Goal: Task Accomplishment & Management: Complete application form

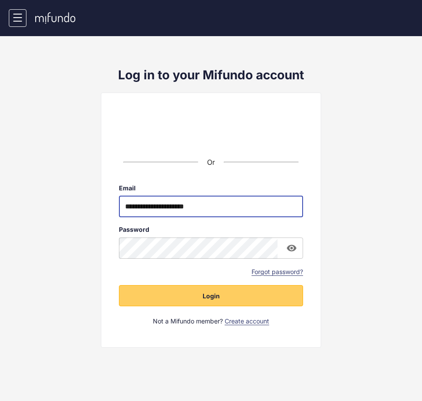
type input "**********"
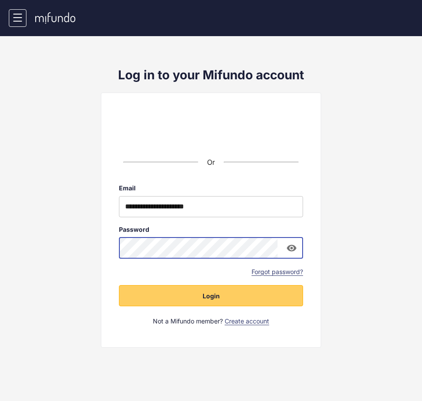
click at [119, 285] on button "Login" at bounding box center [211, 295] width 184 height 21
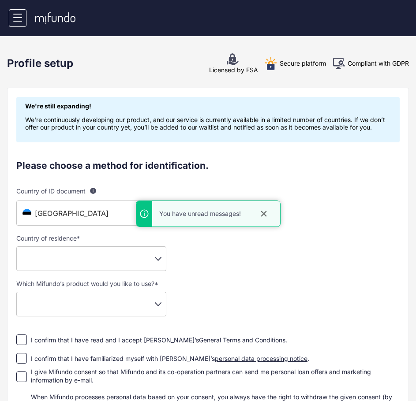
click at [97, 218] on div "You have unread messages!" at bounding box center [208, 213] width 416 height 26
click at [260, 215] on icon "close" at bounding box center [263, 213] width 9 height 9
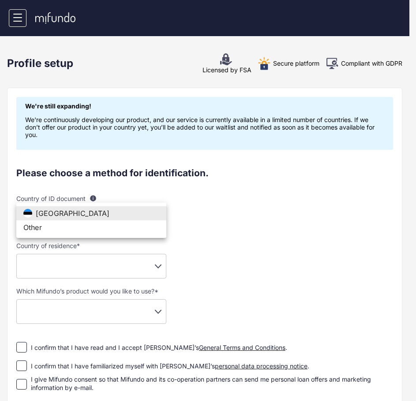
click at [136, 209] on body "N Nuh Settings Log out Profile setup Licensed by FSA Secure platform Compliant …" at bounding box center [208, 200] width 416 height 401
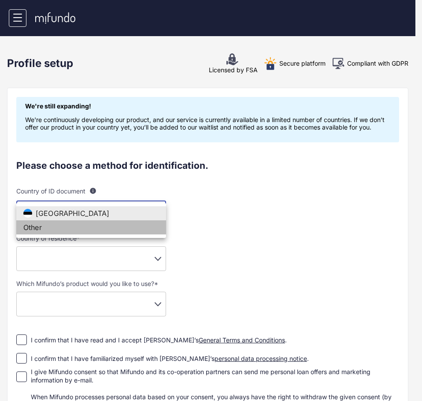
click at [92, 226] on li "Other" at bounding box center [91, 227] width 150 height 14
type input "**"
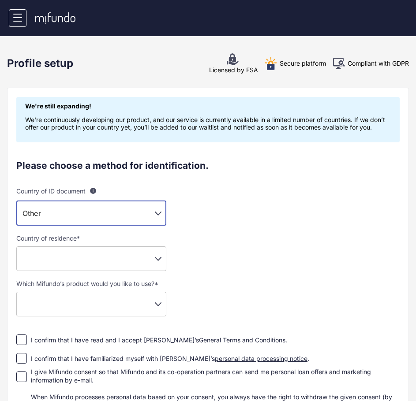
click at [72, 270] on body "N Nuh Settings Log out Profile setup Licensed by FSA Secure platform Compliant …" at bounding box center [208, 200] width 416 height 401
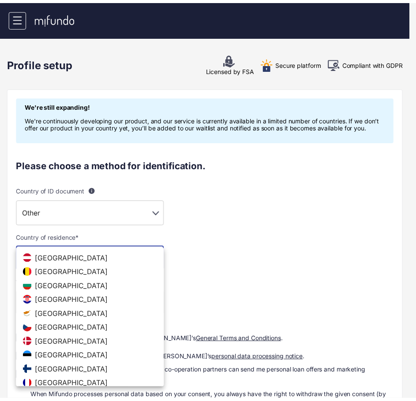
scroll to position [222, 0]
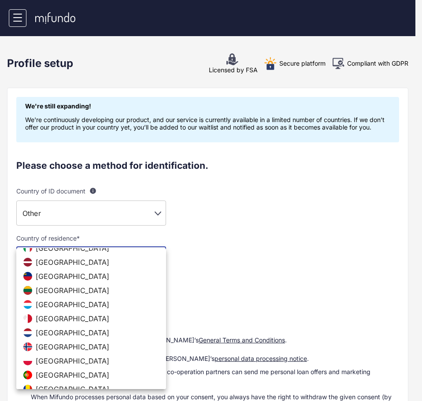
click at [56, 323] on li "Malta" at bounding box center [91, 319] width 150 height 14
type input "**"
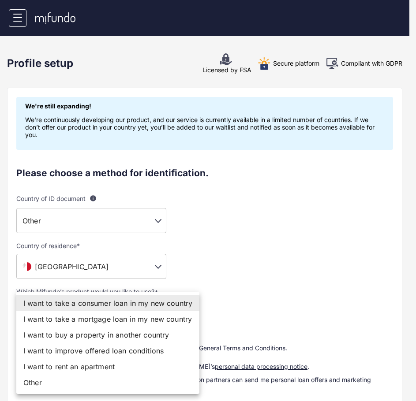
click at [66, 304] on body "N Nuh Settings Log out Profile setup Licensed by FSA Secure platform Compliant …" at bounding box center [208, 200] width 416 height 401
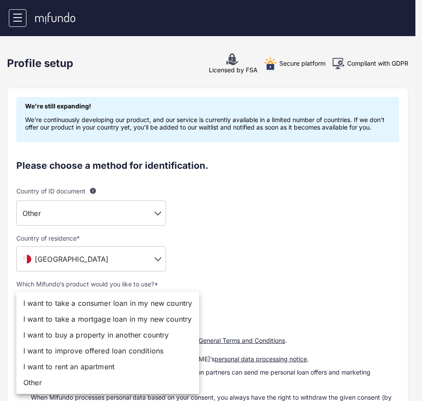
click at [221, 252] on div at bounding box center [211, 200] width 422 height 401
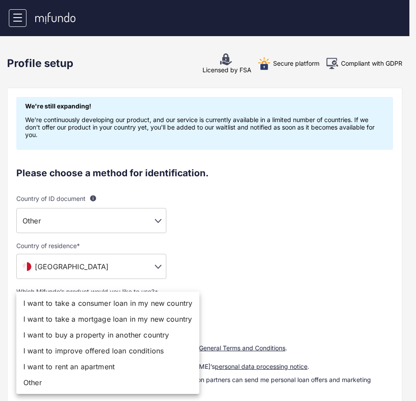
click at [110, 303] on body "N Nuh Settings Log out Profile setup Licensed by FSA Secure platform Compliant …" at bounding box center [208, 200] width 416 height 401
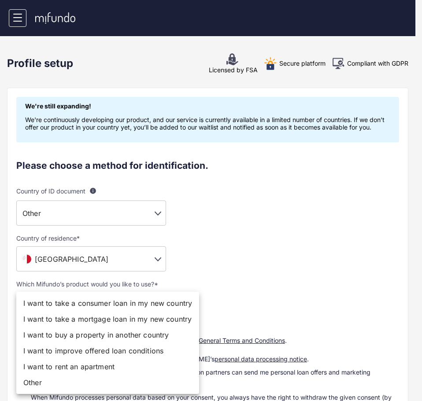
click at [272, 245] on div at bounding box center [211, 200] width 422 height 401
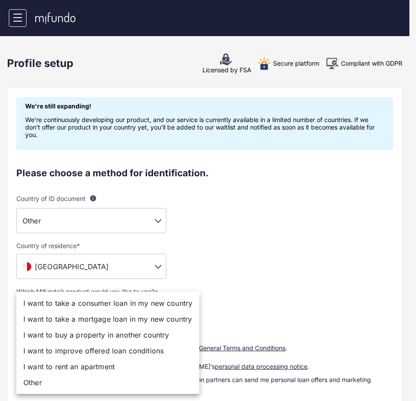
click at [134, 305] on body "N Nuh Settings Log out Profile setup Licensed by FSA Secure platform Compliant …" at bounding box center [208, 200] width 416 height 401
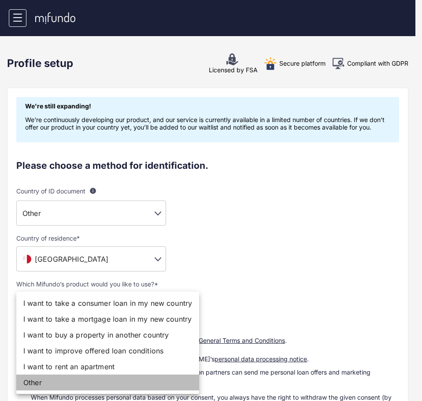
click at [75, 380] on li "Other" at bounding box center [107, 383] width 183 height 16
type input "*****"
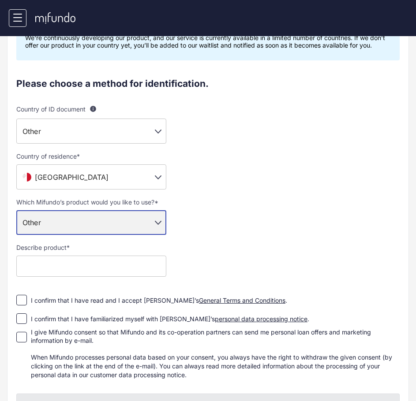
scroll to position [132, 0]
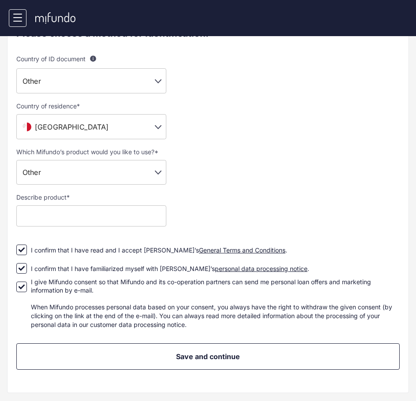
click at [58, 217] on input "text" at bounding box center [91, 215] width 150 height 21
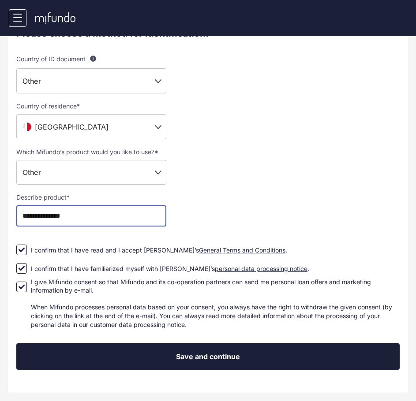
type input "**********"
click at [236, 352] on span "Save and continue" at bounding box center [208, 356] width 64 height 9
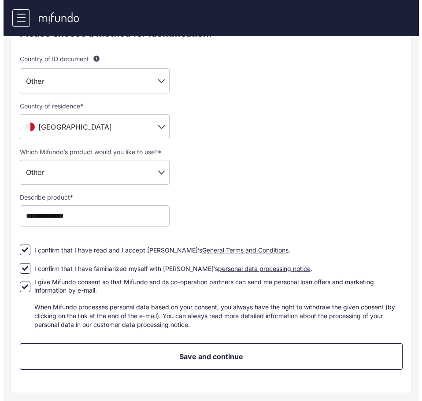
scroll to position [0, 0]
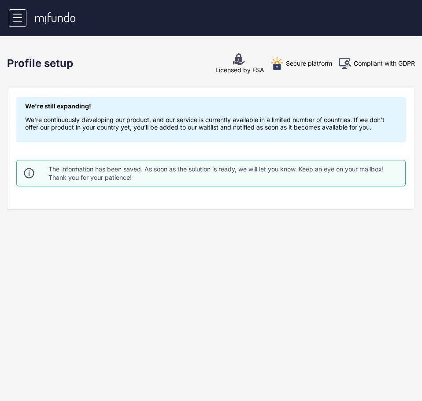
click at [24, 16] on icon at bounding box center [18, 18] width 18 height 18
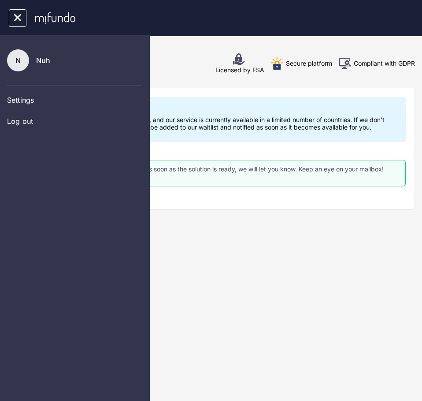
click at [45, 59] on span "Nuh" at bounding box center [43, 60] width 14 height 9
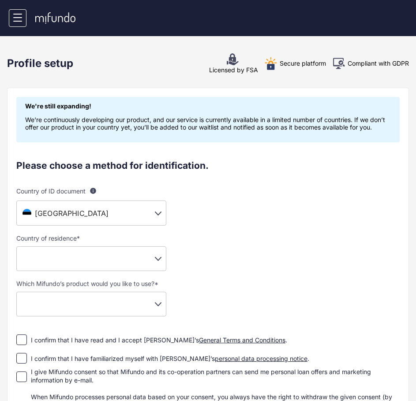
click at [278, 167] on div "Please choose a method for identification." at bounding box center [207, 165] width 383 height 11
